Goal: Register for event/course

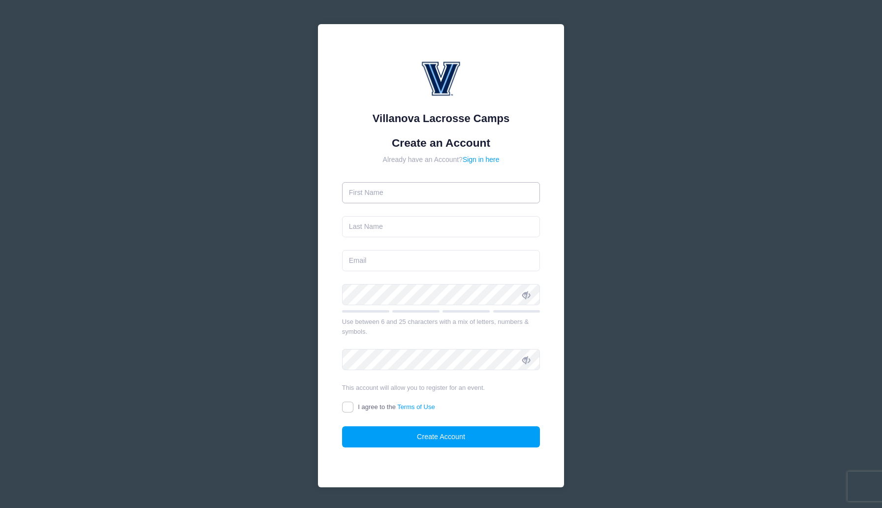
click at [418, 188] on input "text" at bounding box center [441, 192] width 198 height 21
type input "Aidan"
type input "Pymm"
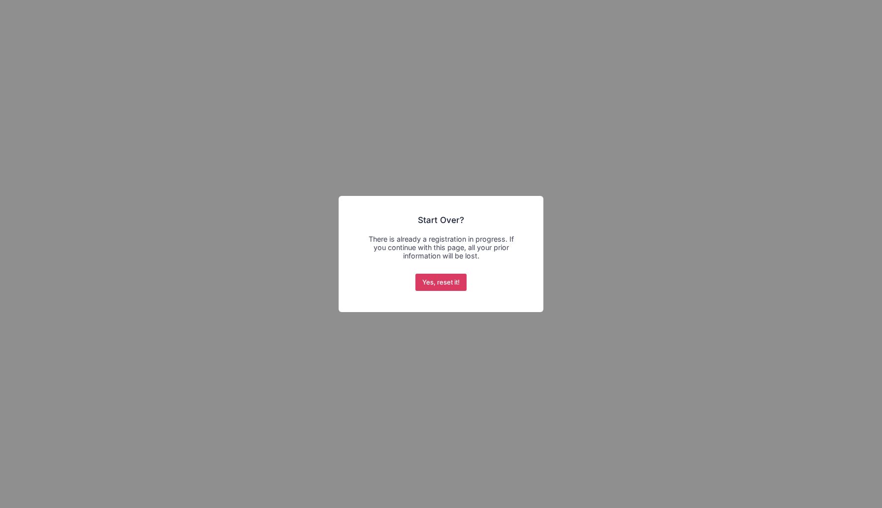
click at [453, 281] on button "Yes, reset it!" at bounding box center [441, 283] width 52 height 18
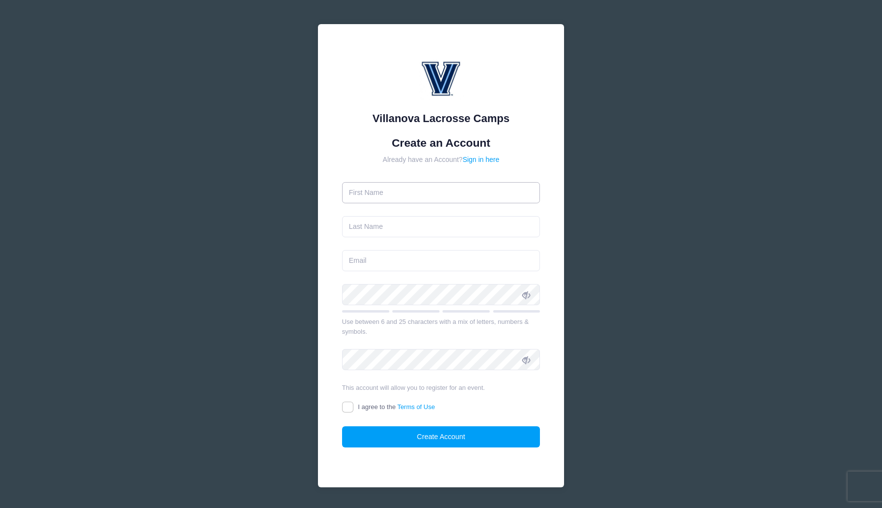
click at [434, 194] on input "text" at bounding box center [441, 192] width 198 height 21
type input "[PERSON_NAME]"
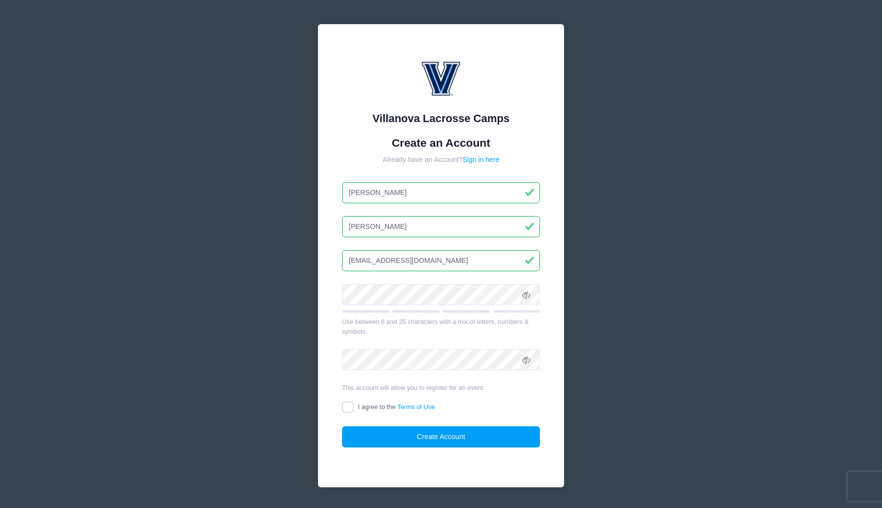
type input "AidanPymmFP27@gmail.com"
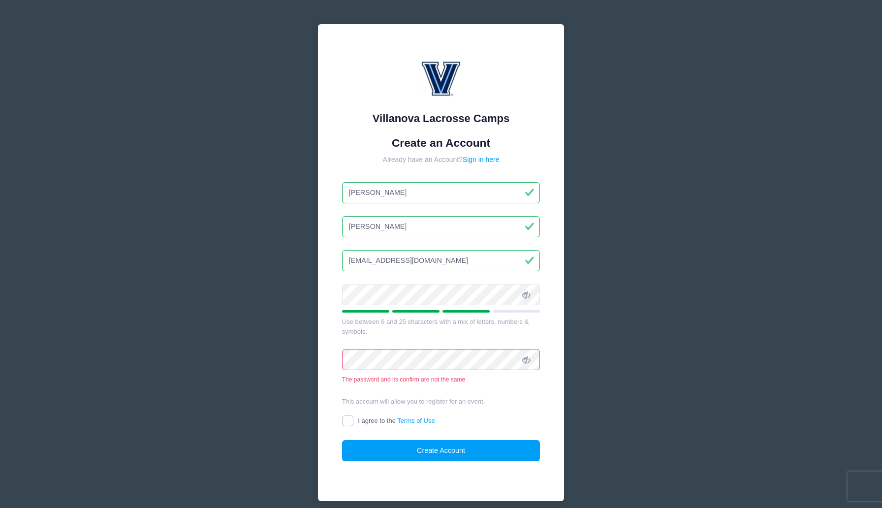
click at [524, 295] on icon at bounding box center [526, 295] width 8 height 8
click at [531, 360] on span at bounding box center [526, 359] width 17 height 17
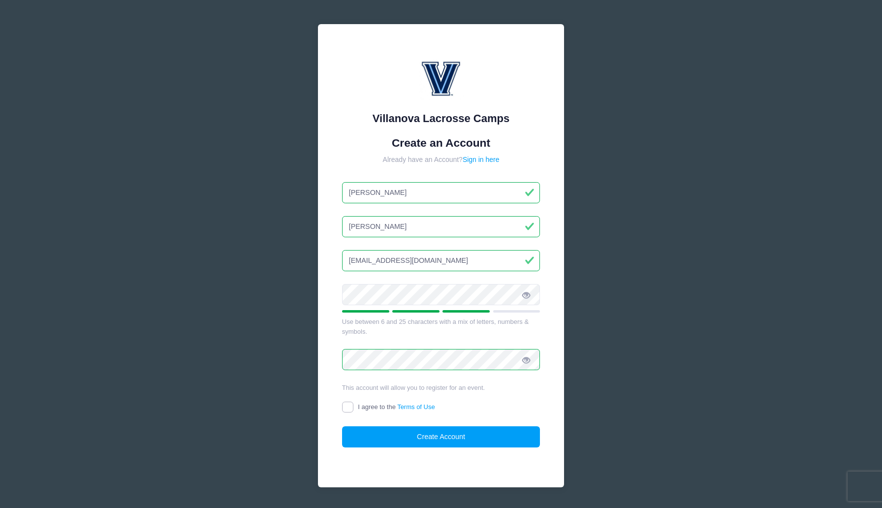
click at [351, 407] on input "I agree to the Terms of Use" at bounding box center [347, 406] width 11 height 11
checkbox input "true"
click at [428, 435] on button "Create Account" at bounding box center [441, 436] width 198 height 21
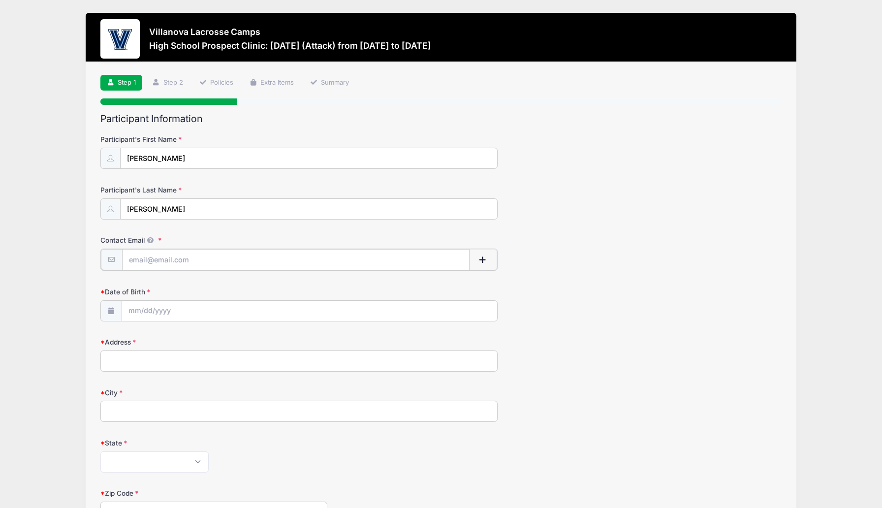
click at [214, 257] on input "Contact Email" at bounding box center [295, 259] width 347 height 21
click at [149, 239] on icon at bounding box center [151, 240] width 8 height 6
click at [149, 249] on input "Contact Email" at bounding box center [295, 259] width 347 height 21
click at [487, 254] on button "button" at bounding box center [483, 259] width 29 height 21
click at [482, 259] on span "button" at bounding box center [482, 259] width 9 height 7
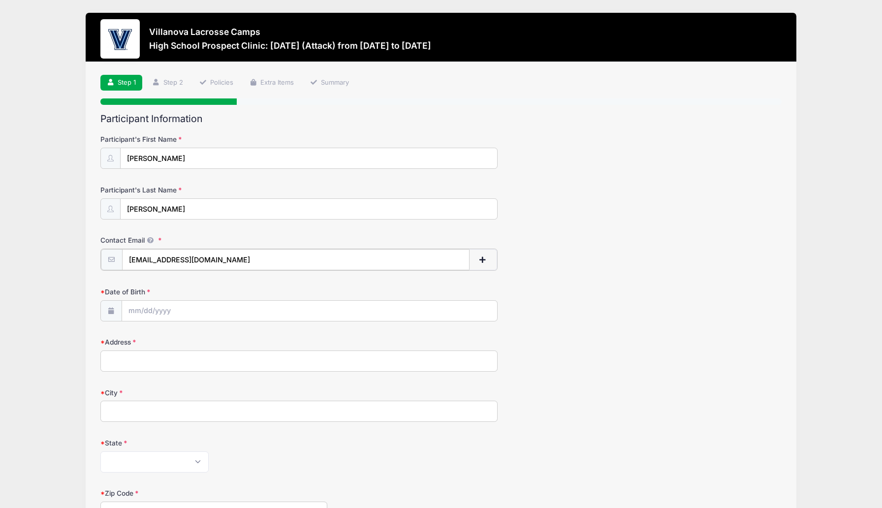
click at [484, 259] on span "button" at bounding box center [482, 259] width 9 height 7
click at [292, 306] on input "Date of Birth" at bounding box center [309, 310] width 375 height 21
click at [481, 257] on span "button" at bounding box center [482, 259] width 9 height 7
click at [148, 304] on input "Date of Birth" at bounding box center [309, 310] width 375 height 21
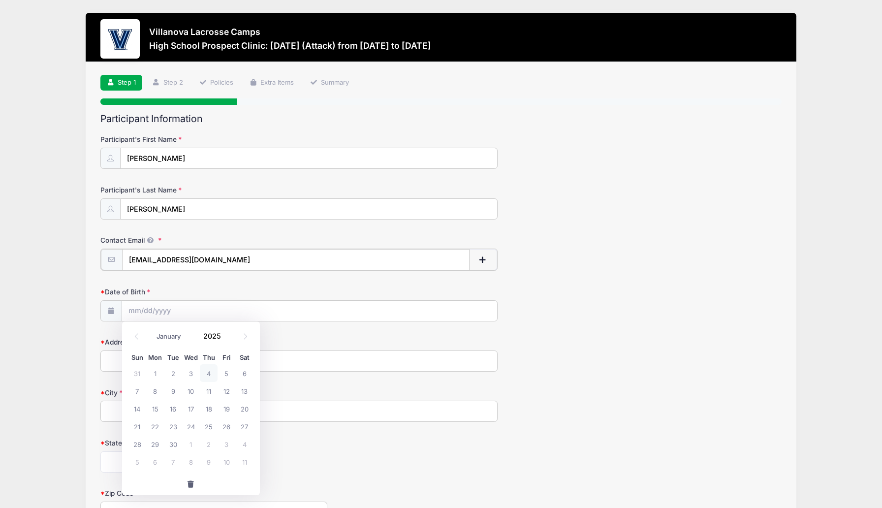
click at [170, 257] on input "AidanPymm27@gmail.com" at bounding box center [295, 259] width 347 height 21
type input "AidanPymmFP27@gmail.com"
click at [481, 262] on span "button" at bounding box center [482, 259] width 9 height 7
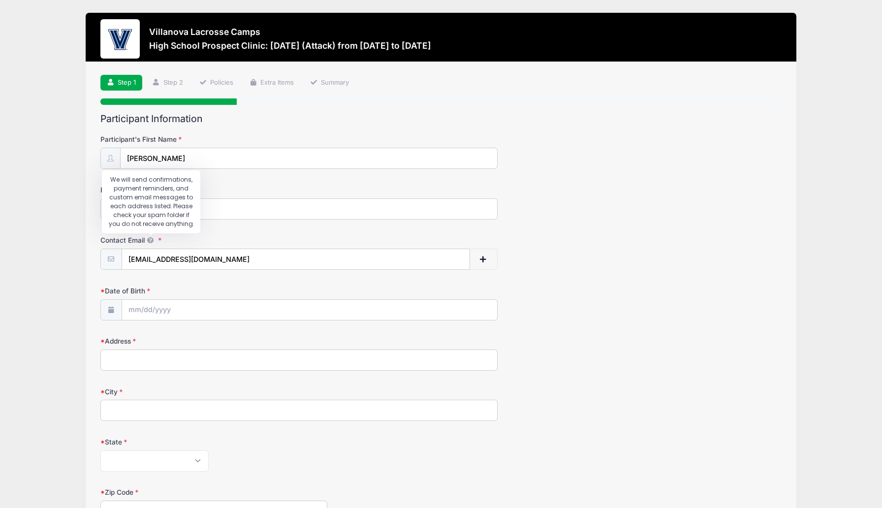
click at [152, 239] on icon at bounding box center [151, 240] width 8 height 6
click at [152, 249] on input "AidanPymmFP27@gmail.com" at bounding box center [295, 259] width 347 height 21
click at [157, 303] on input "Date of Birth" at bounding box center [309, 310] width 375 height 21
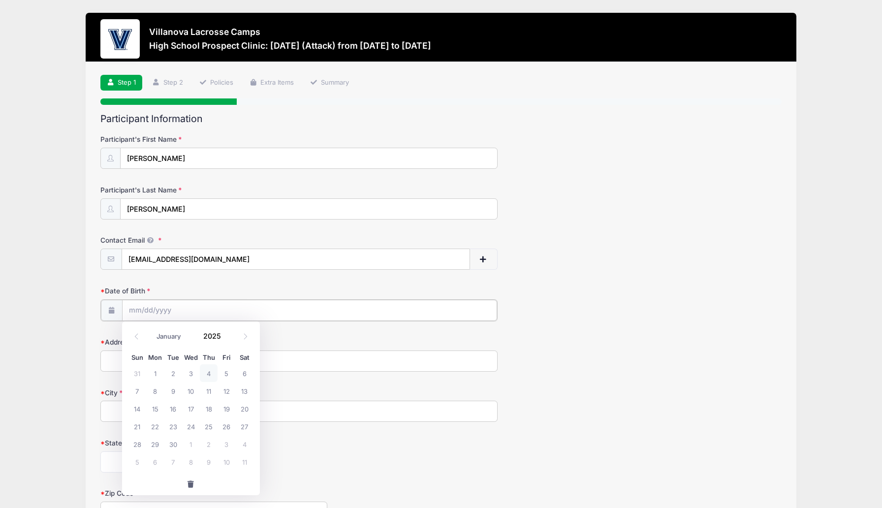
click at [135, 309] on input "Date of Birth" at bounding box center [309, 310] width 375 height 21
click at [136, 339] on span at bounding box center [136, 336] width 16 height 17
select select "5"
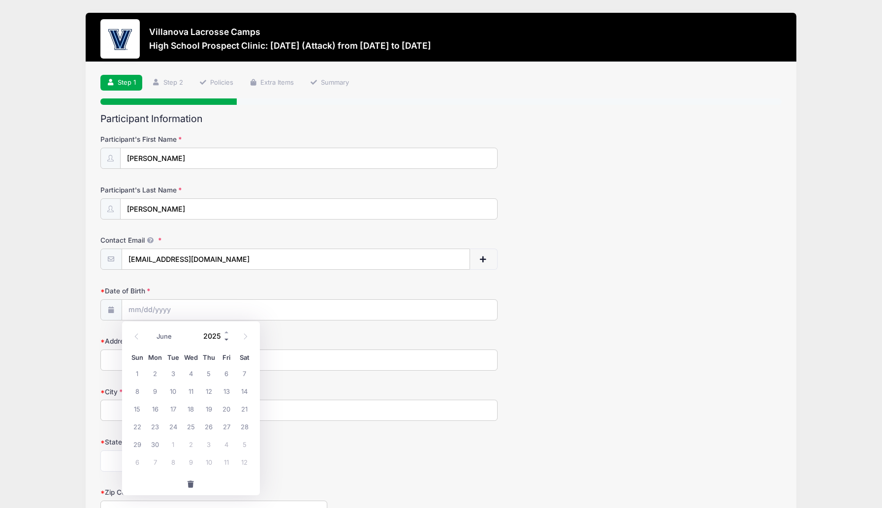
click at [225, 339] on span at bounding box center [226, 339] width 7 height 7
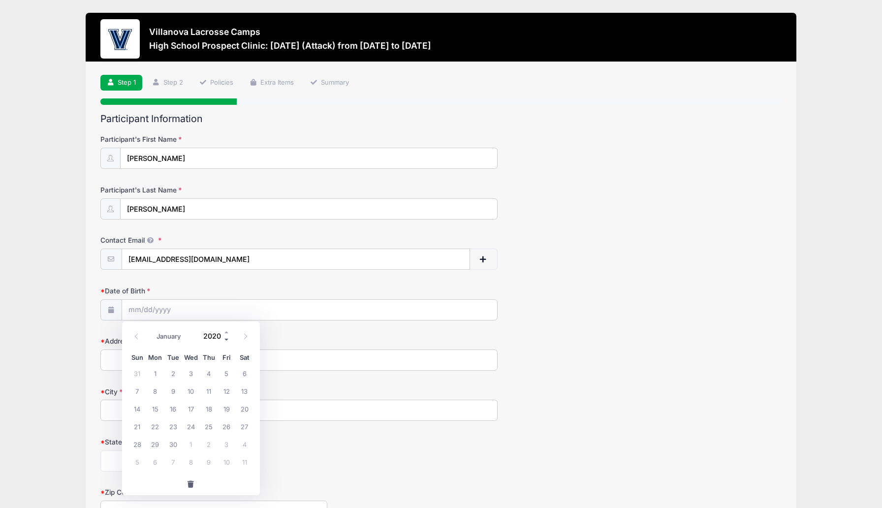
click at [225, 339] on span at bounding box center [226, 339] width 7 height 7
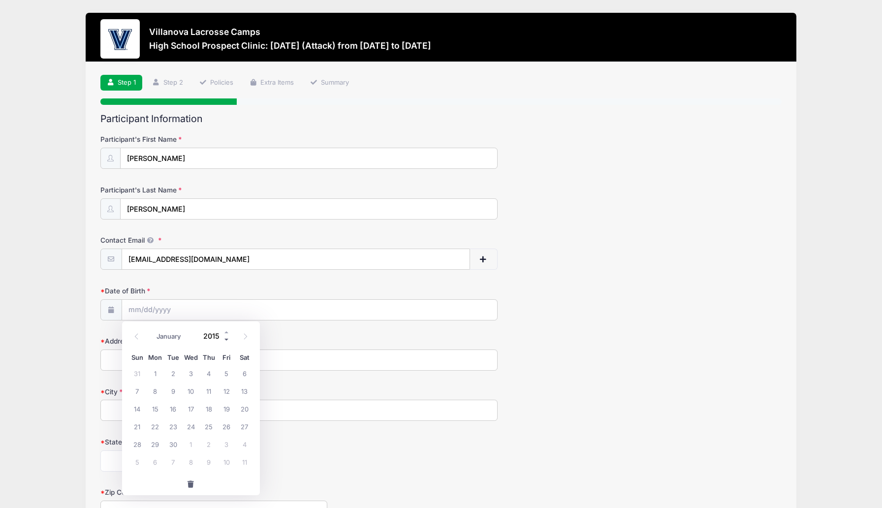
click at [225, 339] on span at bounding box center [226, 339] width 7 height 7
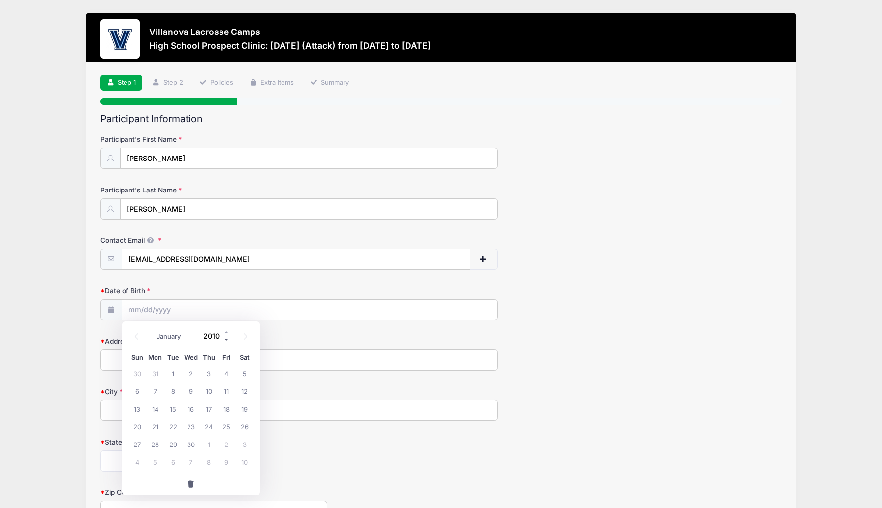
click at [225, 339] on span at bounding box center [226, 339] width 7 height 7
click at [227, 334] on span at bounding box center [226, 331] width 7 height 7
type input "2008"
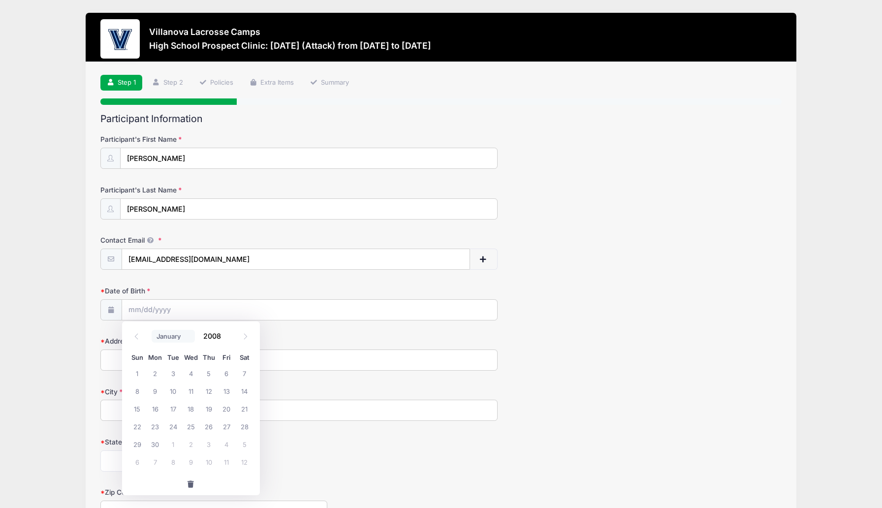
click at [175, 335] on select "January February March April May June July August September October November De…" at bounding box center [174, 336] width 44 height 13
select select "8"
click at [152, 330] on select "January February March April May June July August September October November De…" at bounding box center [174, 336] width 44 height 13
click at [245, 407] on span "20" at bounding box center [245, 408] width 18 height 18
type input "09/20/2008"
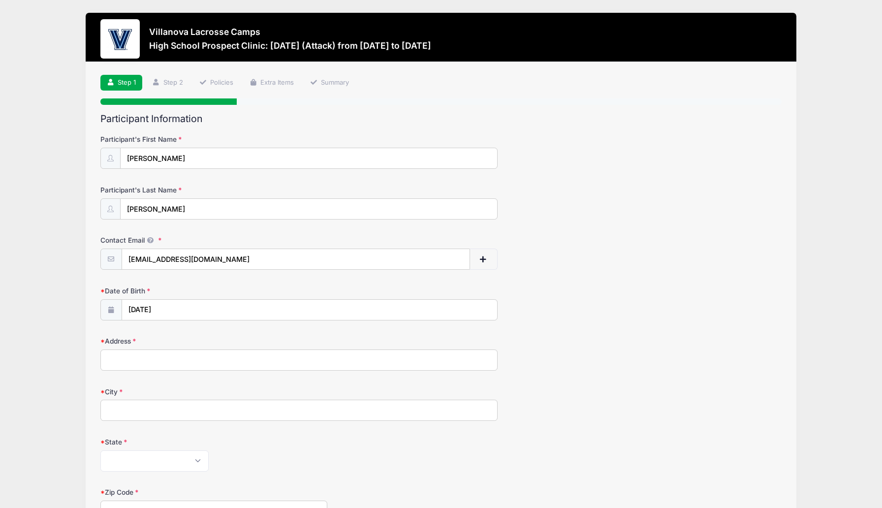
click at [186, 365] on input "Address" at bounding box center [298, 359] width 397 height 21
type input "93 Overlook Place"
click at [190, 415] on input "City" at bounding box center [298, 409] width 397 height 21
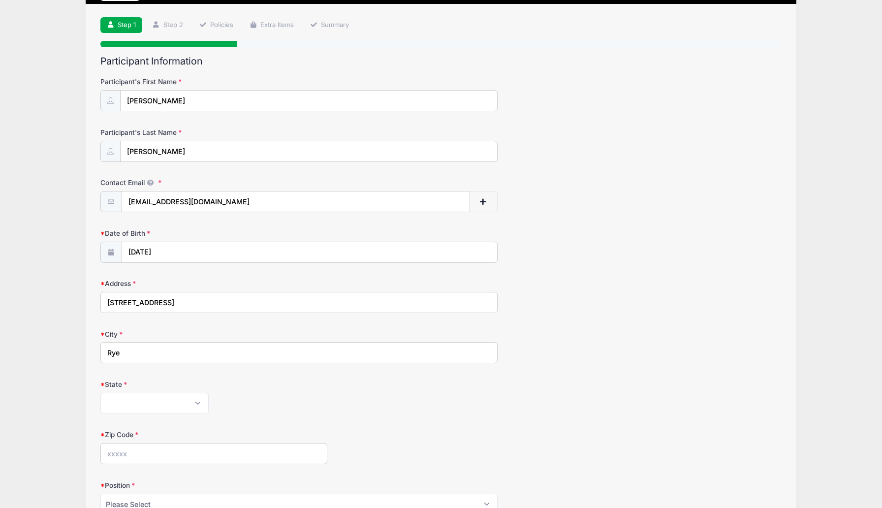
scroll to position [61, 0]
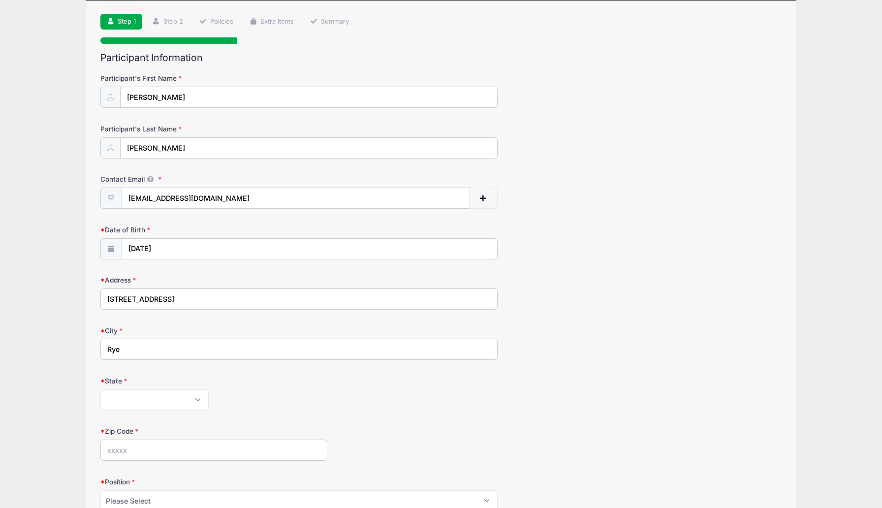
type input "Rye"
click at [126, 397] on select "Alabama Alaska American Samoa Arizona Arkansas Armed Forces Africa Armed Forces…" at bounding box center [154, 399] width 108 height 21
select select "NY"
click at [100, 389] on select "Alabama Alaska American Samoa Arizona Arkansas Armed Forces Africa Armed Forces…" at bounding box center [154, 399] width 108 height 21
click at [144, 449] on input "Zip Code" at bounding box center [213, 449] width 227 height 21
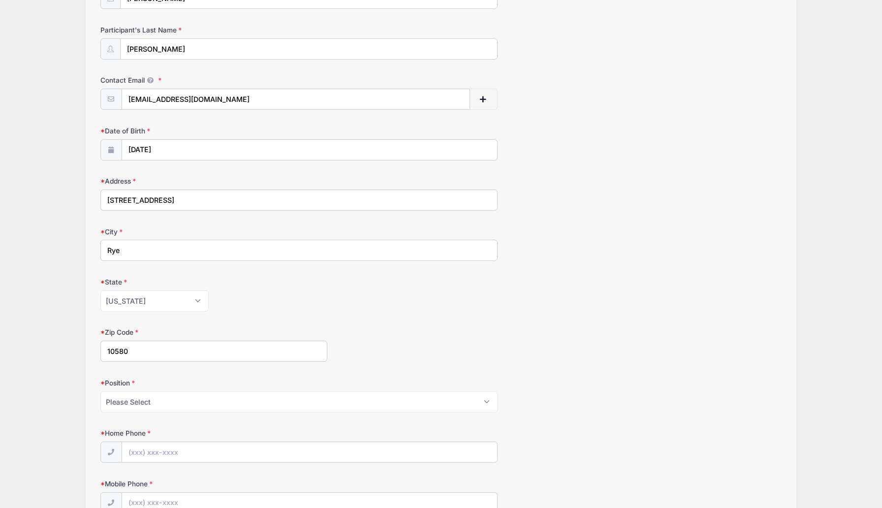
scroll to position [162, 0]
type input "10580"
click at [176, 397] on select "Please Select Goalie Middie Defense Attack FOGO LSM" at bounding box center [298, 399] width 397 height 21
select select "Attack"
click at [100, 389] on select "Please Select Goalie Middie Defense Attack FOGO LSM" at bounding box center [298, 399] width 397 height 21
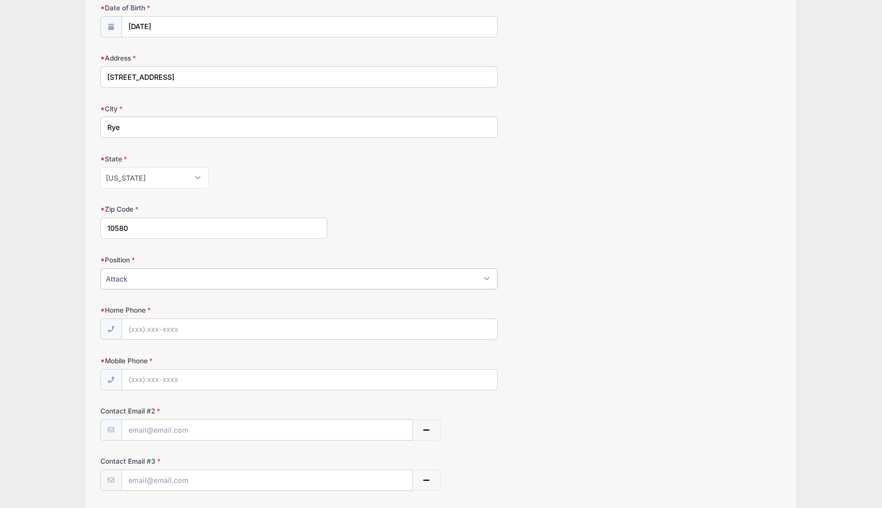
scroll to position [286, 0]
click at [193, 321] on input "Home Phone" at bounding box center [309, 325] width 375 height 21
type input "(914) 921-1404"
click at [162, 372] on input "Mobile Phone" at bounding box center [309, 376] width 375 height 21
click at [146, 424] on input "text" at bounding box center [267, 426] width 290 height 21
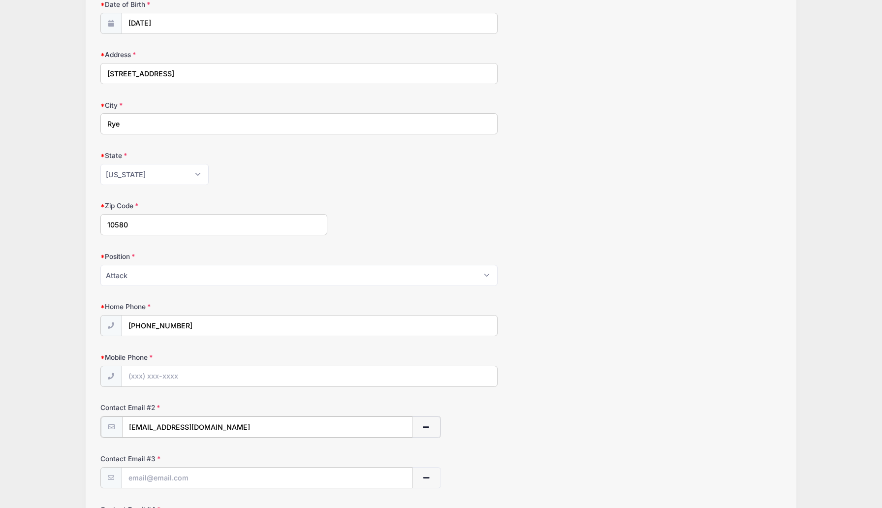
type input "matthewpymm@gmail.com"
click at [151, 483] on input "text" at bounding box center [267, 476] width 290 height 21
type input "e"
type input "erinopymm@gmail.com"
click at [161, 375] on input "Mobile Phone" at bounding box center [309, 376] width 375 height 21
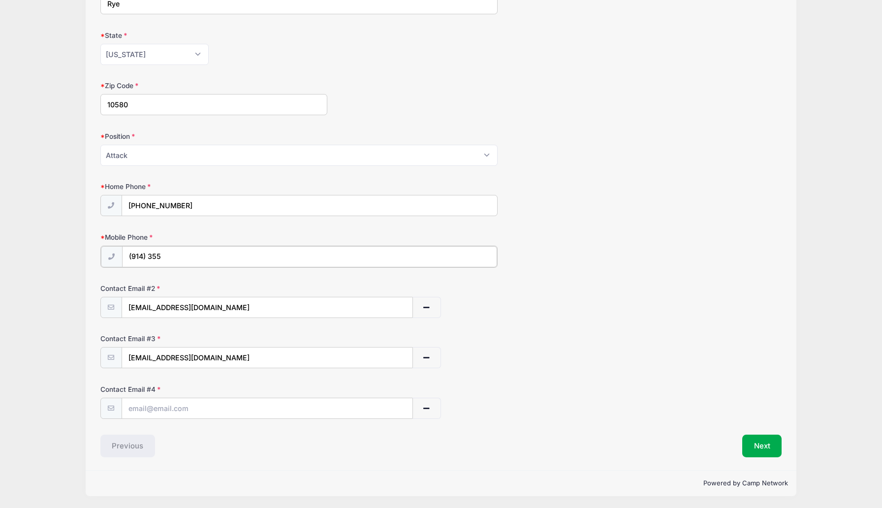
scroll to position [407, 0]
type input "(914) 355-8286"
click at [758, 444] on button "Next" at bounding box center [762, 444] width 40 height 23
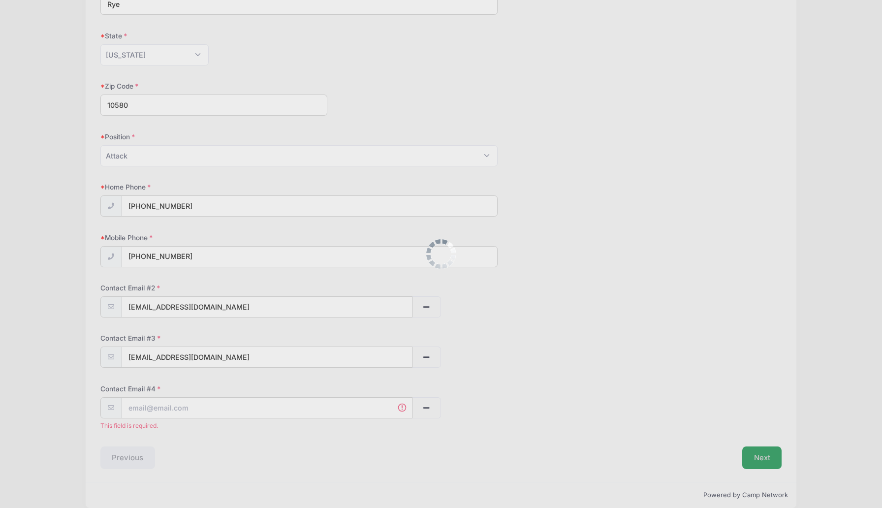
scroll to position [418, 0]
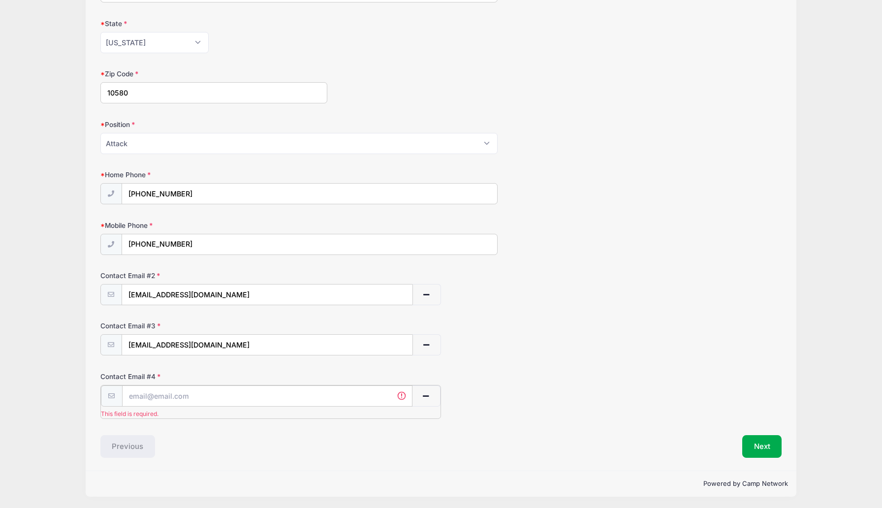
click at [168, 394] on input "text" at bounding box center [267, 395] width 290 height 21
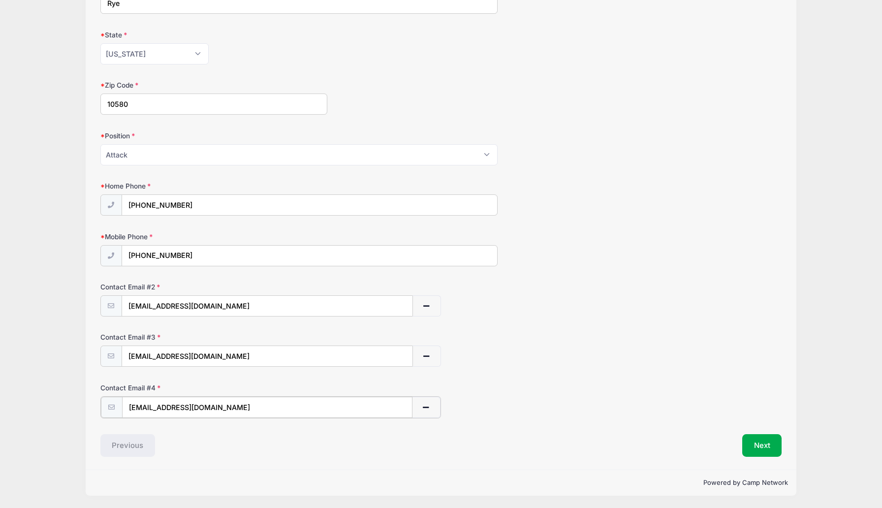
type input "matthewpymm@gmail.com"
click at [425, 410] on span "button" at bounding box center [426, 407] width 9 height 7
click at [763, 443] on button "Next" at bounding box center [762, 445] width 40 height 23
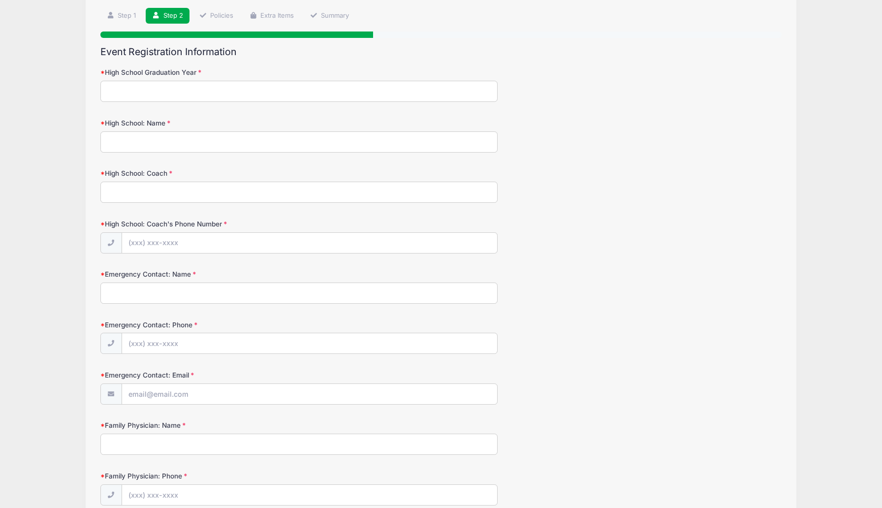
scroll to position [65, 0]
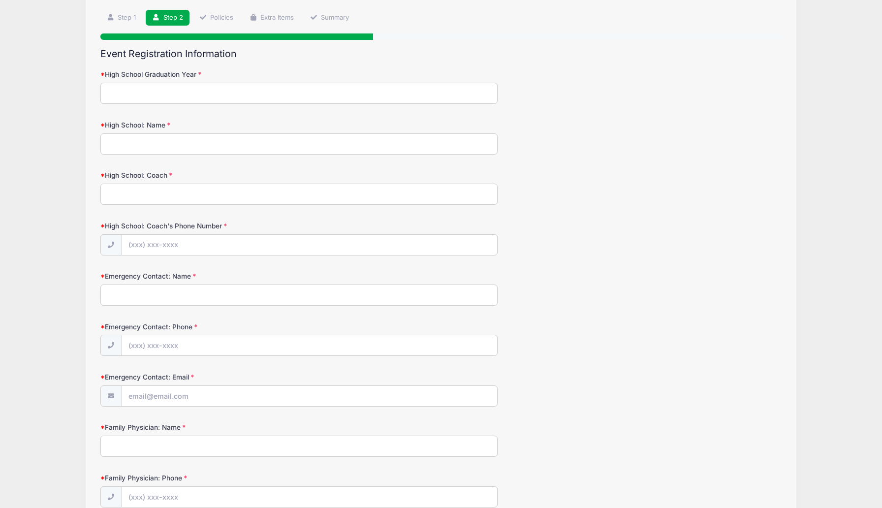
click at [277, 100] on input "High School Graduation Year" at bounding box center [298, 93] width 397 height 21
type input "2027"
click at [254, 143] on input "High School: Name" at bounding box center [298, 143] width 397 height 21
type input "Fordham Prep"
click at [236, 189] on input "High School: Coach" at bounding box center [298, 193] width 397 height 21
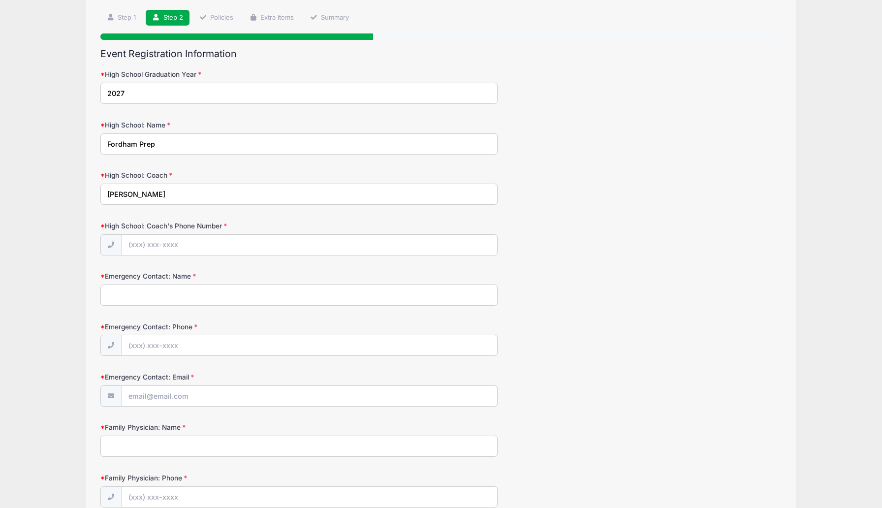
type input "Tom Prior"
click at [187, 245] on input "High School: Coach's Phone Number" at bounding box center [309, 245] width 375 height 21
type input "(845) 590-5958"
click at [168, 297] on input "Emergency Contact: Name" at bounding box center [298, 294] width 397 height 21
type input "Matt Pymm"
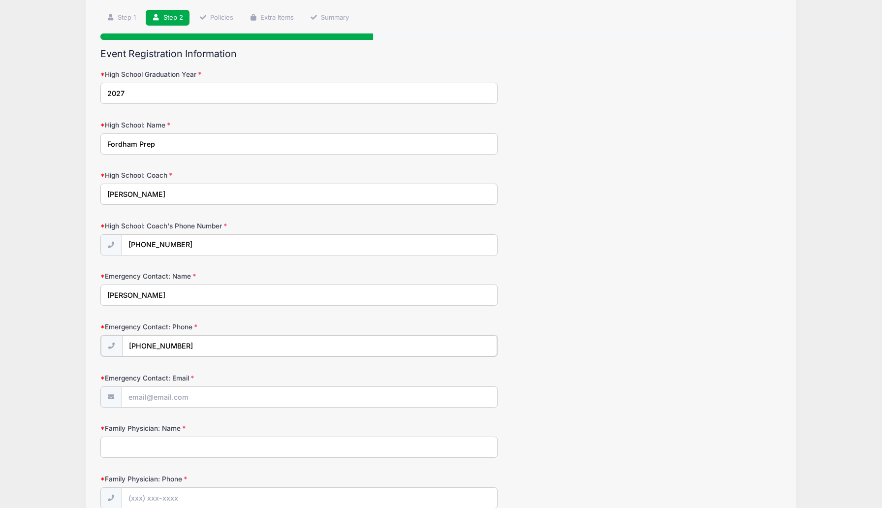
type input "(917) 992-7077"
click at [148, 397] on input "Emergency Contact: Email" at bounding box center [309, 396] width 375 height 21
type input "matthewpymm@gmail.com"
click at [136, 453] on input "Family Physician: Name" at bounding box center [298, 445] width 397 height 21
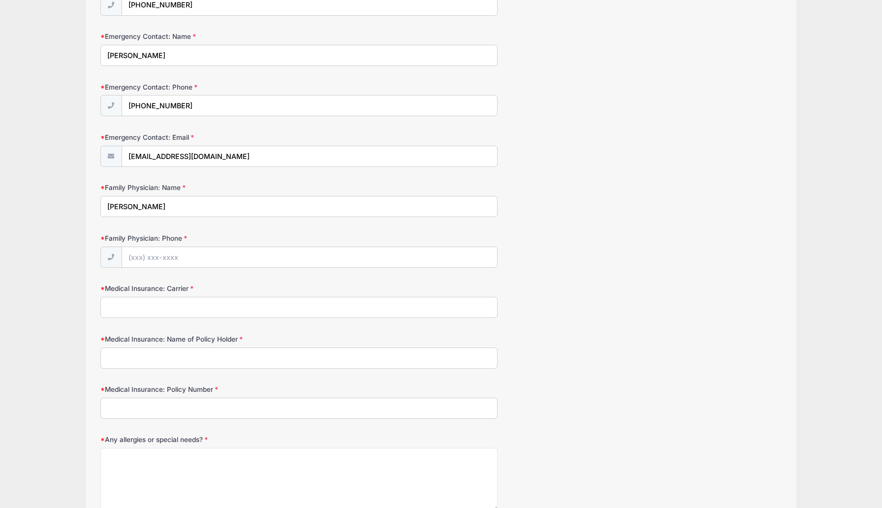
scroll to position [308, 0]
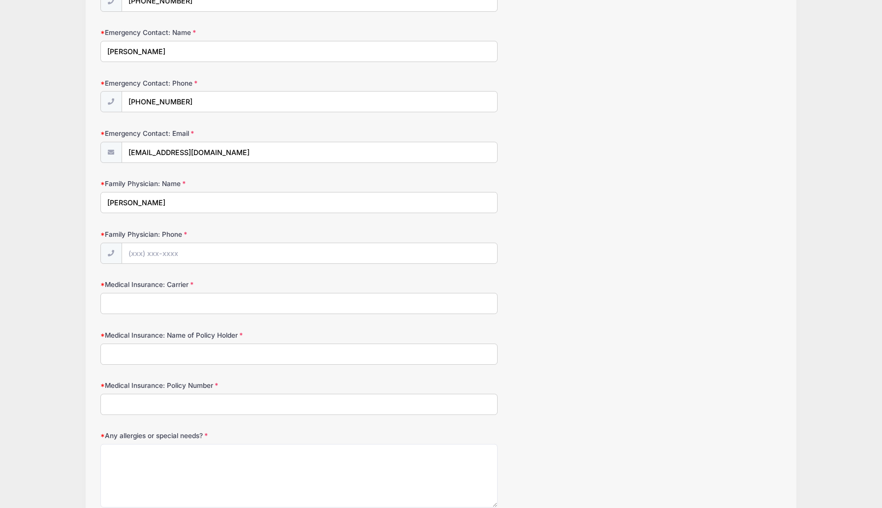
type input "Goodman"
click at [170, 301] on input "Medical Insurance: Carrier" at bounding box center [298, 303] width 397 height 21
type input "Cigna"
click at [157, 352] on input "Medical Insurance: Name of Policy Holder" at bounding box center [298, 353] width 397 height 21
type input "Matthew"
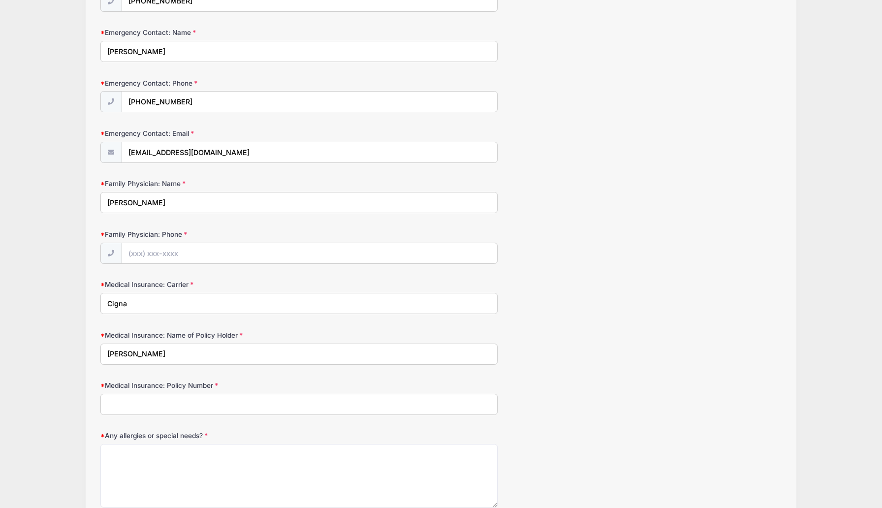
click at [150, 197] on input "Goodman" at bounding box center [298, 202] width 397 height 21
type input "G"
type input "Acker"
click at [165, 351] on input "Matthew" at bounding box center [298, 353] width 397 height 21
type input "Matthew Pymm"
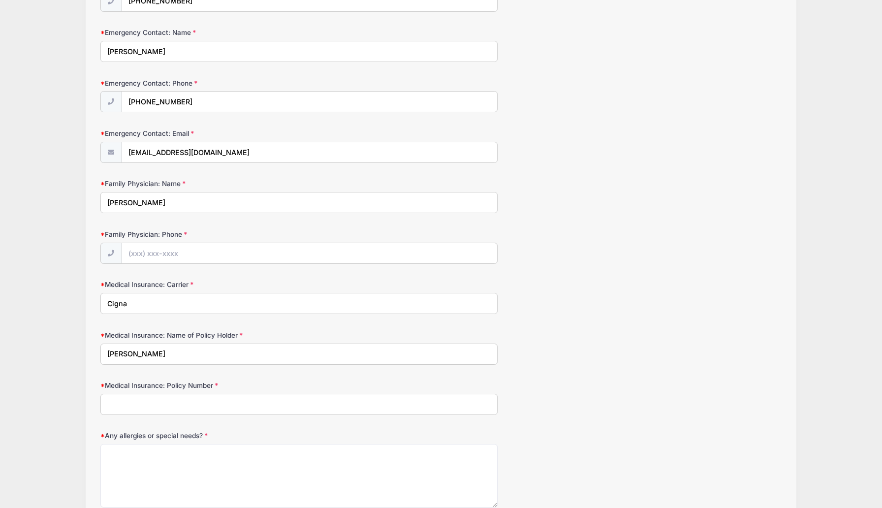
click at [157, 408] on input "Medical Insurance: Policy Number" at bounding box center [298, 404] width 397 height 21
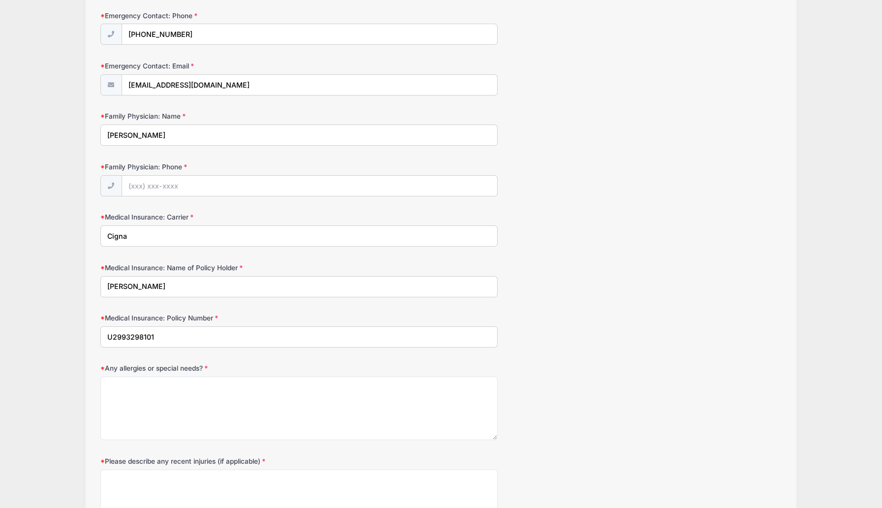
scroll to position [392, 0]
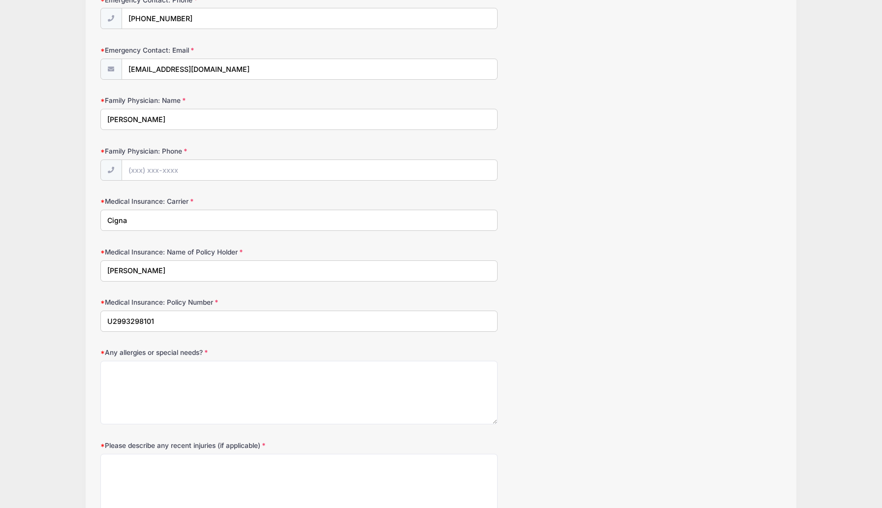
type input "U2993298101"
click at [133, 379] on textarea "Any allergies or special needs?" at bounding box center [298, 392] width 397 height 63
type textarea "no"
click at [141, 170] on input "Family Physician: Phone" at bounding box center [309, 170] width 375 height 21
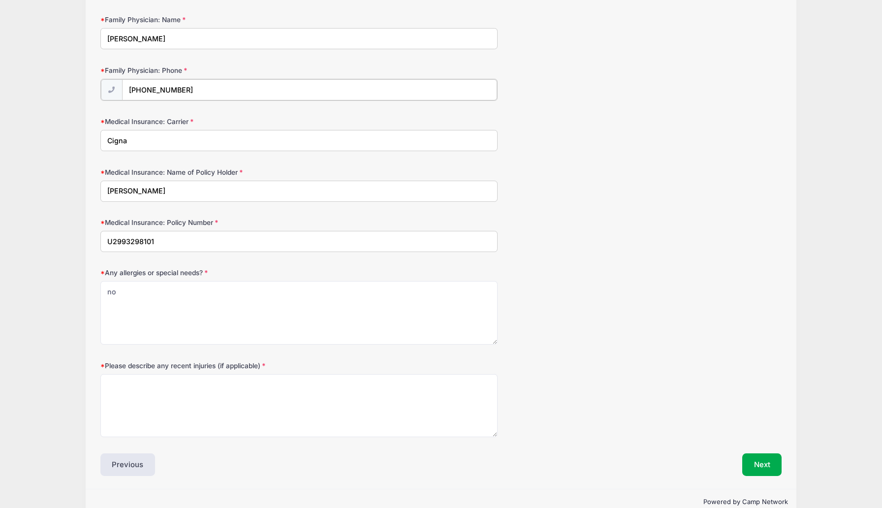
scroll to position [491, 0]
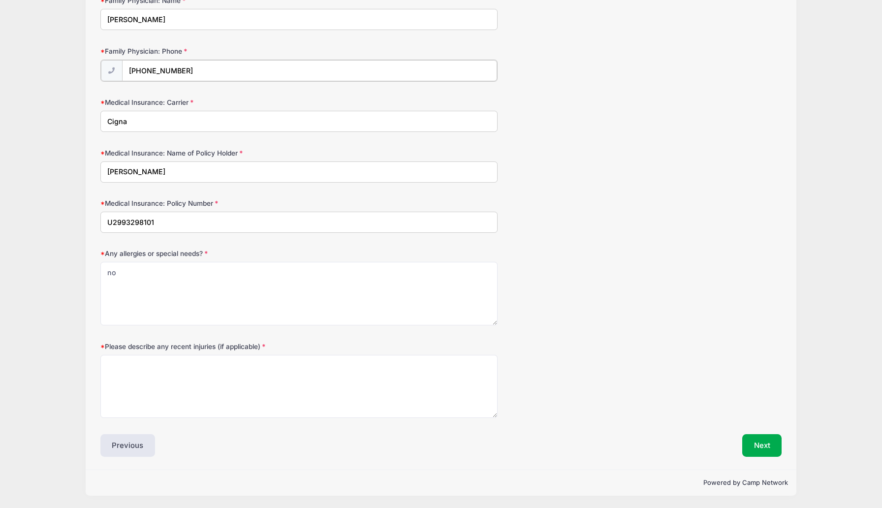
type input "(914) 682-0700"
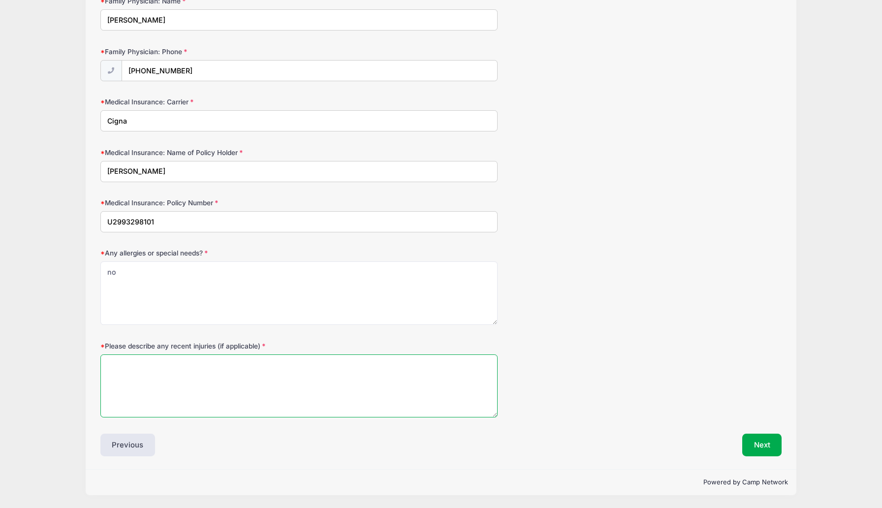
click at [178, 369] on textarea "Please describe any recent injuries (if applicable)" at bounding box center [298, 385] width 397 height 63
type textarea "none"
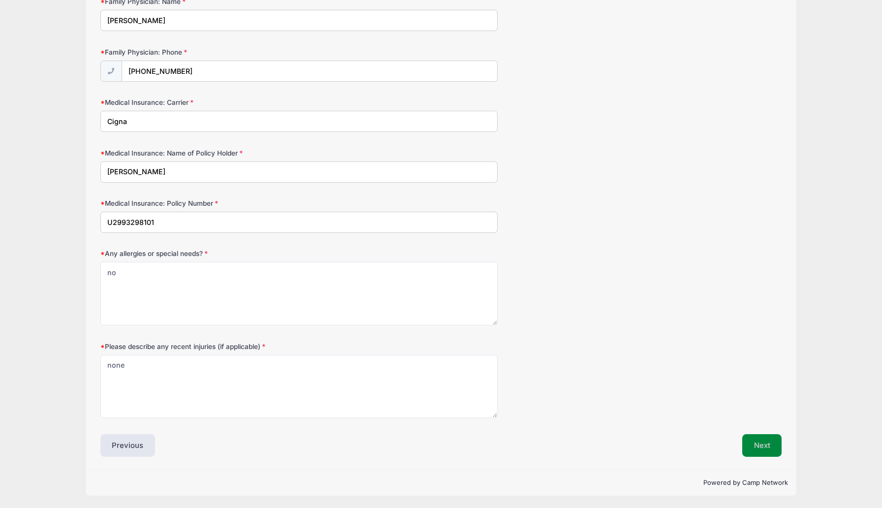
click at [754, 449] on button "Next" at bounding box center [762, 445] width 40 height 23
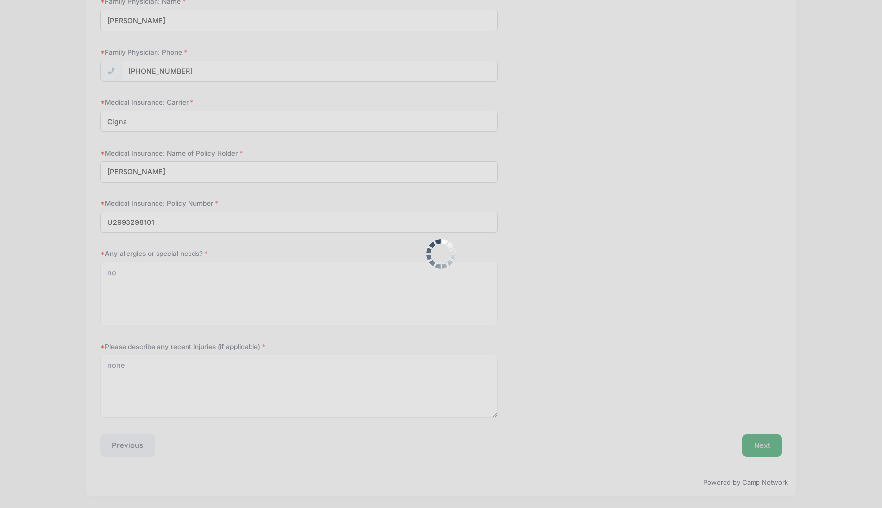
scroll to position [0, 0]
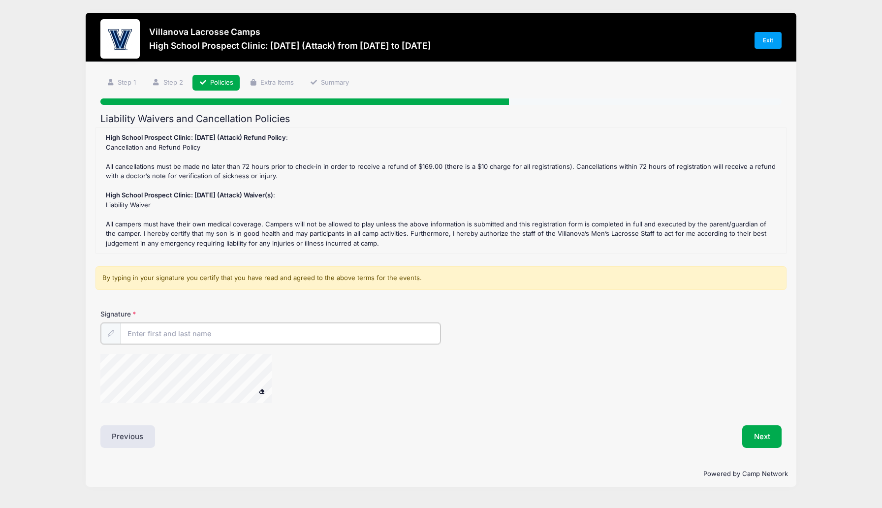
click at [166, 329] on input "Signature" at bounding box center [281, 333] width 320 height 21
type input "M"
type input "Aidan Pymm"
click at [757, 434] on button "Next" at bounding box center [762, 435] width 40 height 23
click at [767, 440] on button "Next" at bounding box center [762, 435] width 40 height 23
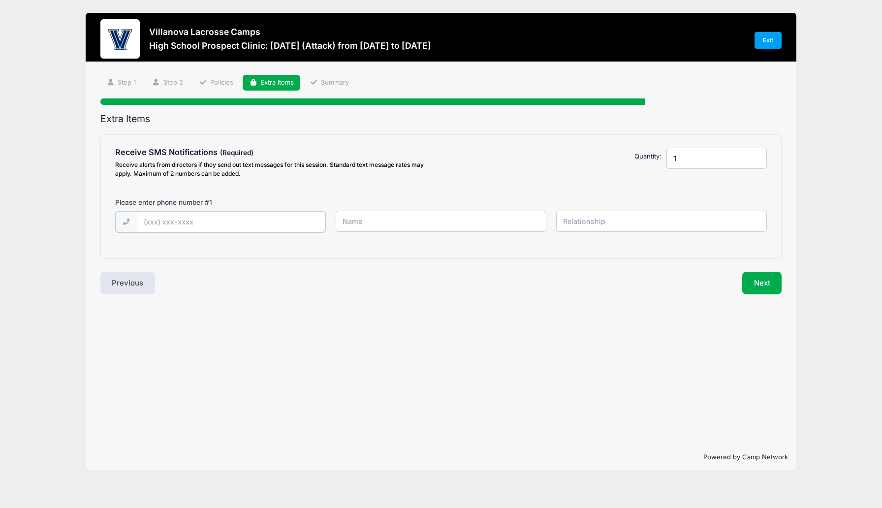
click at [187, 224] on input "text" at bounding box center [231, 221] width 188 height 21
type input "(917) 992-7077"
type input "Matt Pymm"
type input "Dad"
click at [765, 284] on button "Next" at bounding box center [762, 282] width 40 height 23
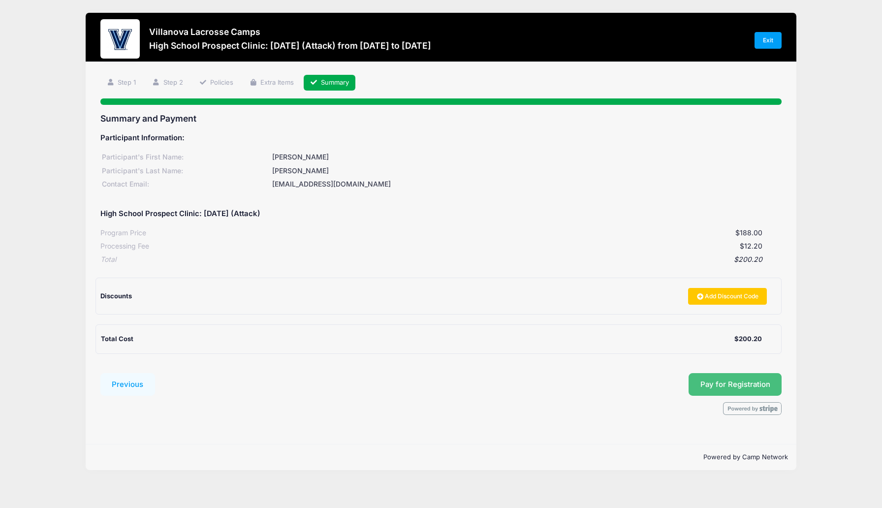
click at [718, 382] on button "Pay for Registration" at bounding box center [734, 384] width 93 height 23
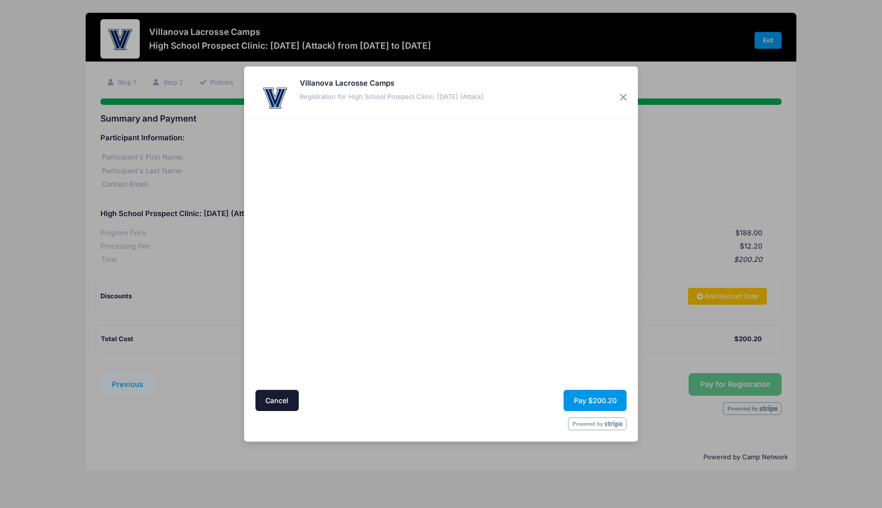
click at [584, 397] on button "Pay $200.20" at bounding box center [594, 400] width 63 height 21
